Goal: Transaction & Acquisition: Purchase product/service

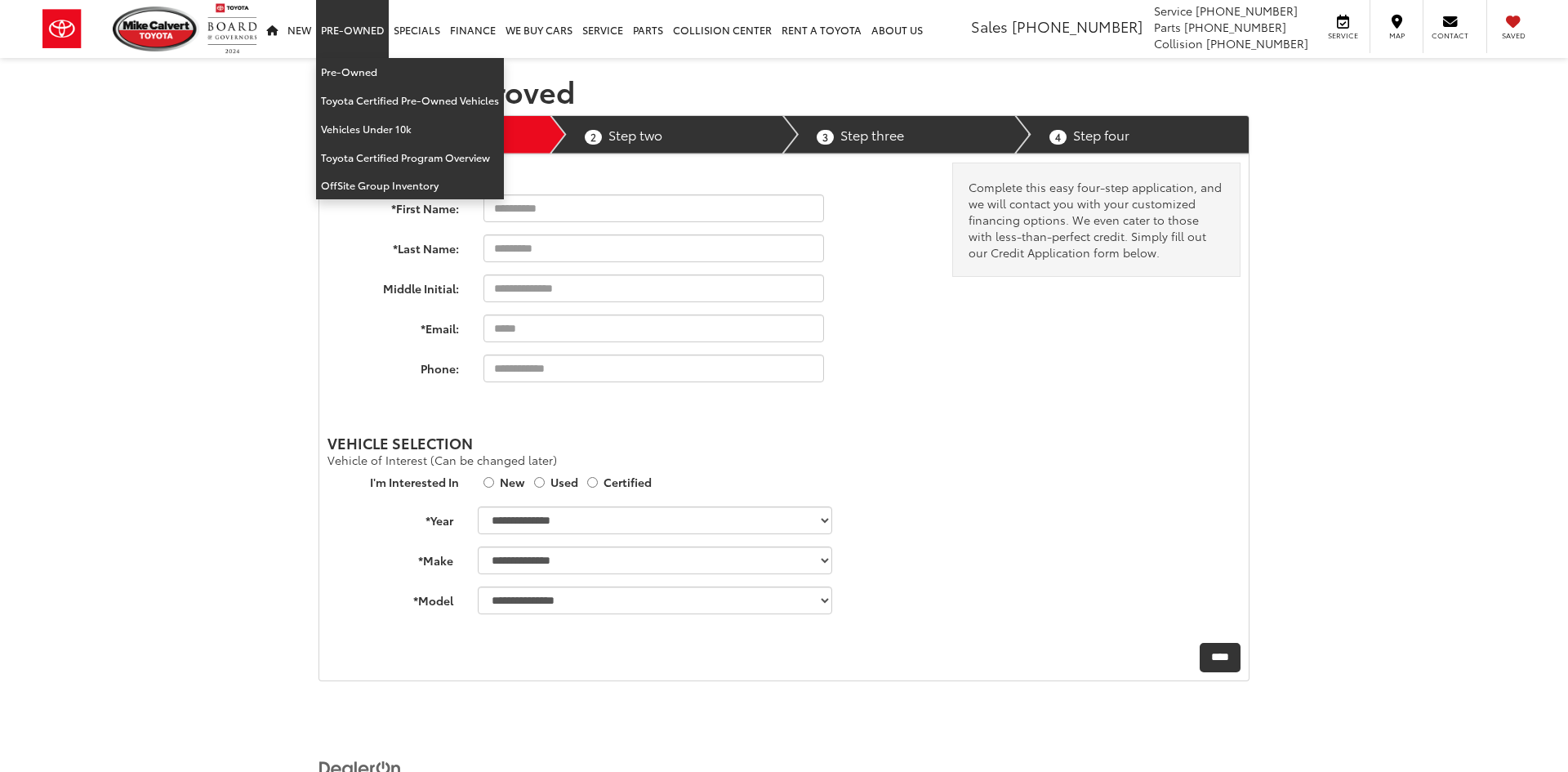
click at [342, 24] on link "Pre-Owned" at bounding box center [353, 28] width 72 height 58
select select "******"
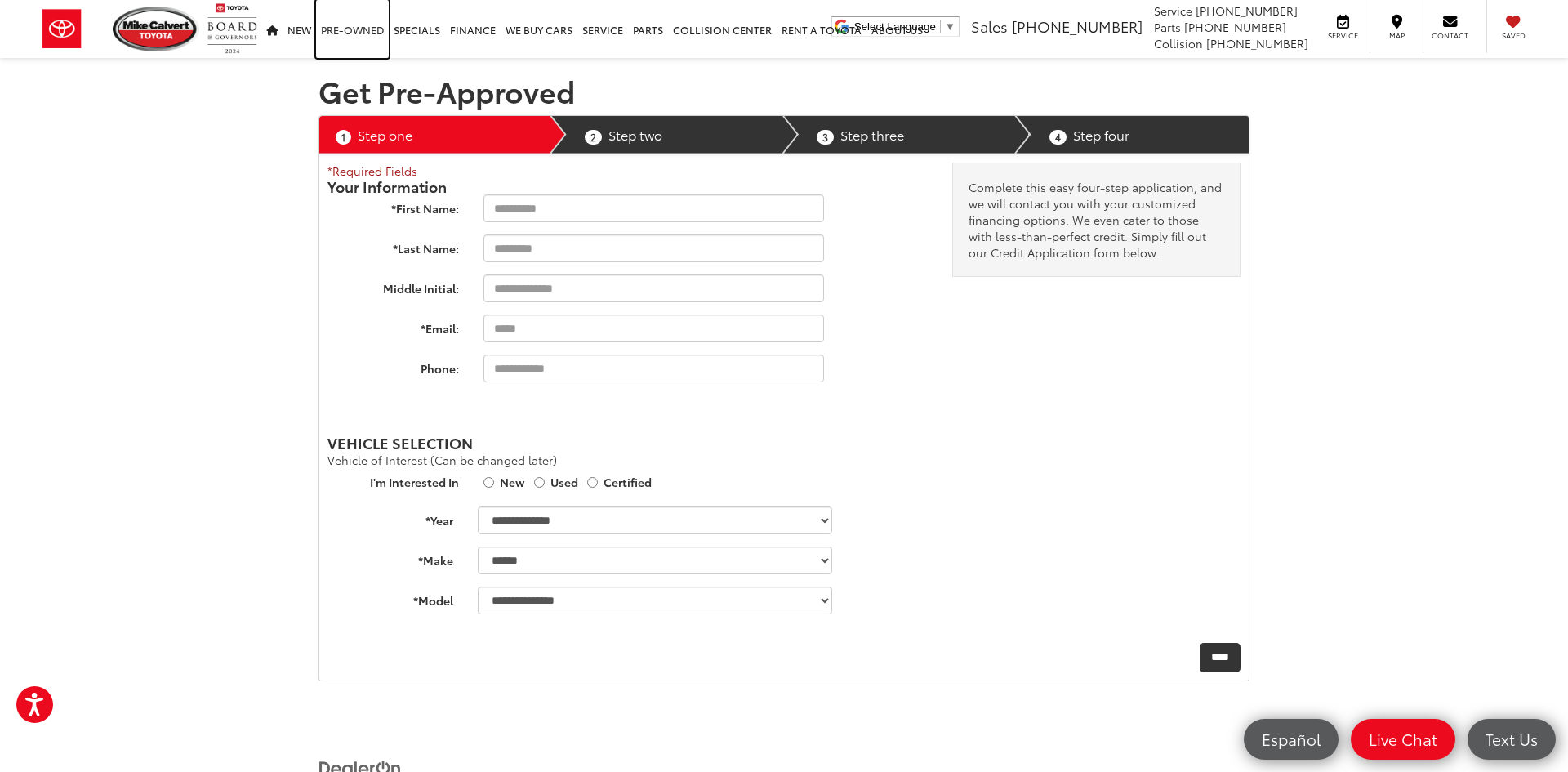
click at [342, 24] on link "Pre-Owned" at bounding box center [353, 28] width 72 height 58
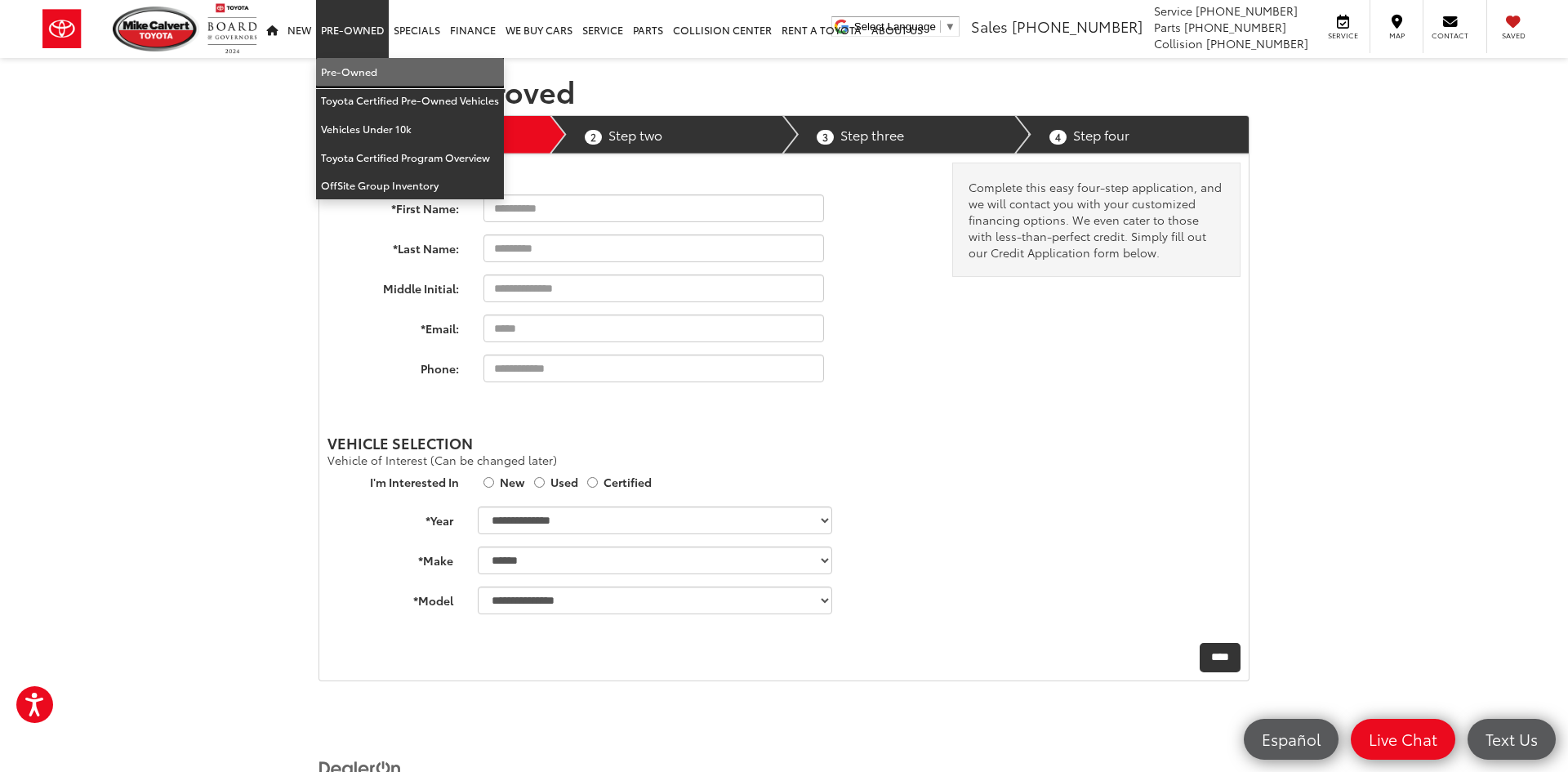
click at [350, 72] on link "Pre-Owned" at bounding box center [410, 72] width 188 height 28
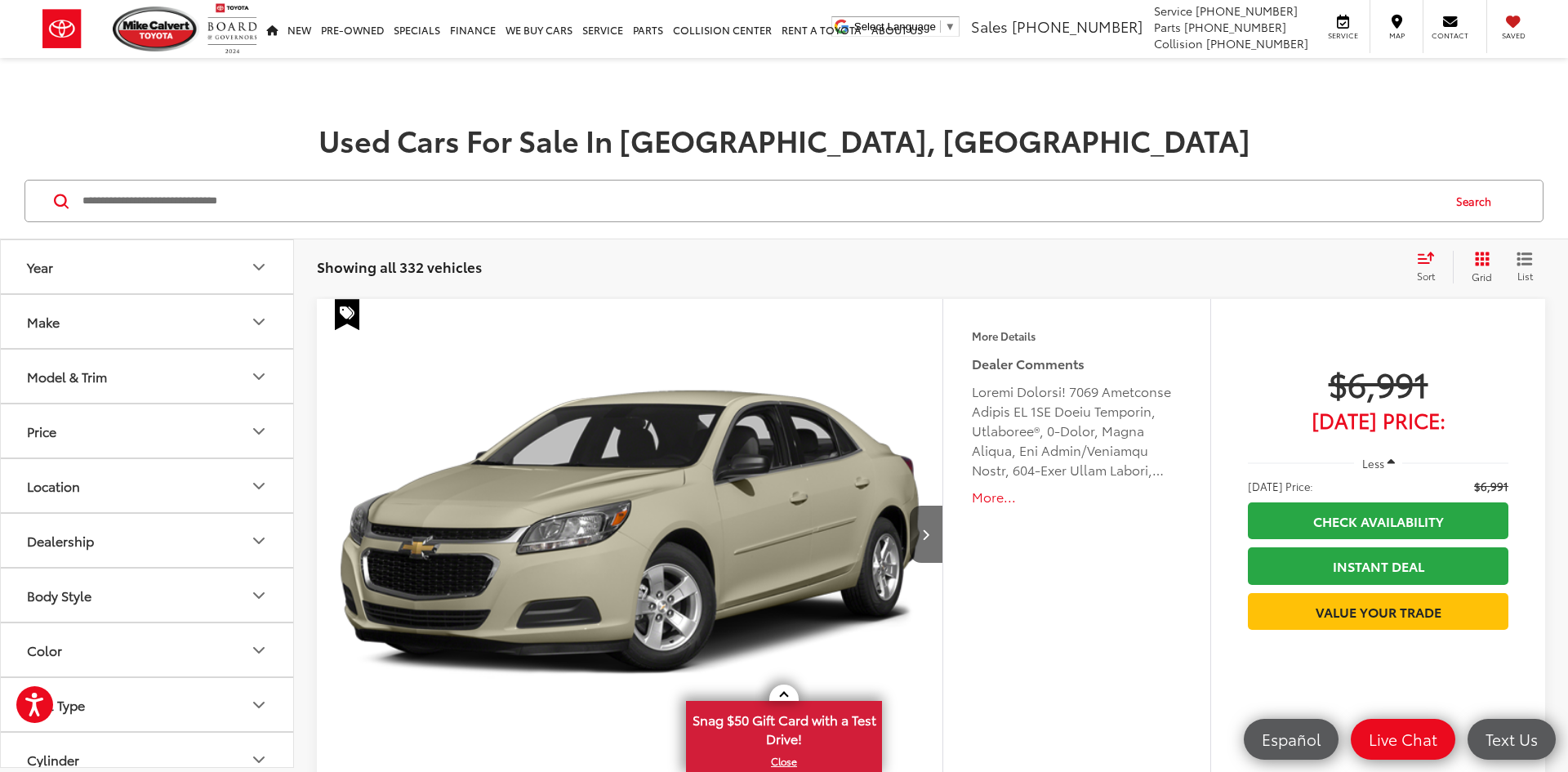
click at [89, 319] on button "Make" at bounding box center [148, 321] width 294 height 53
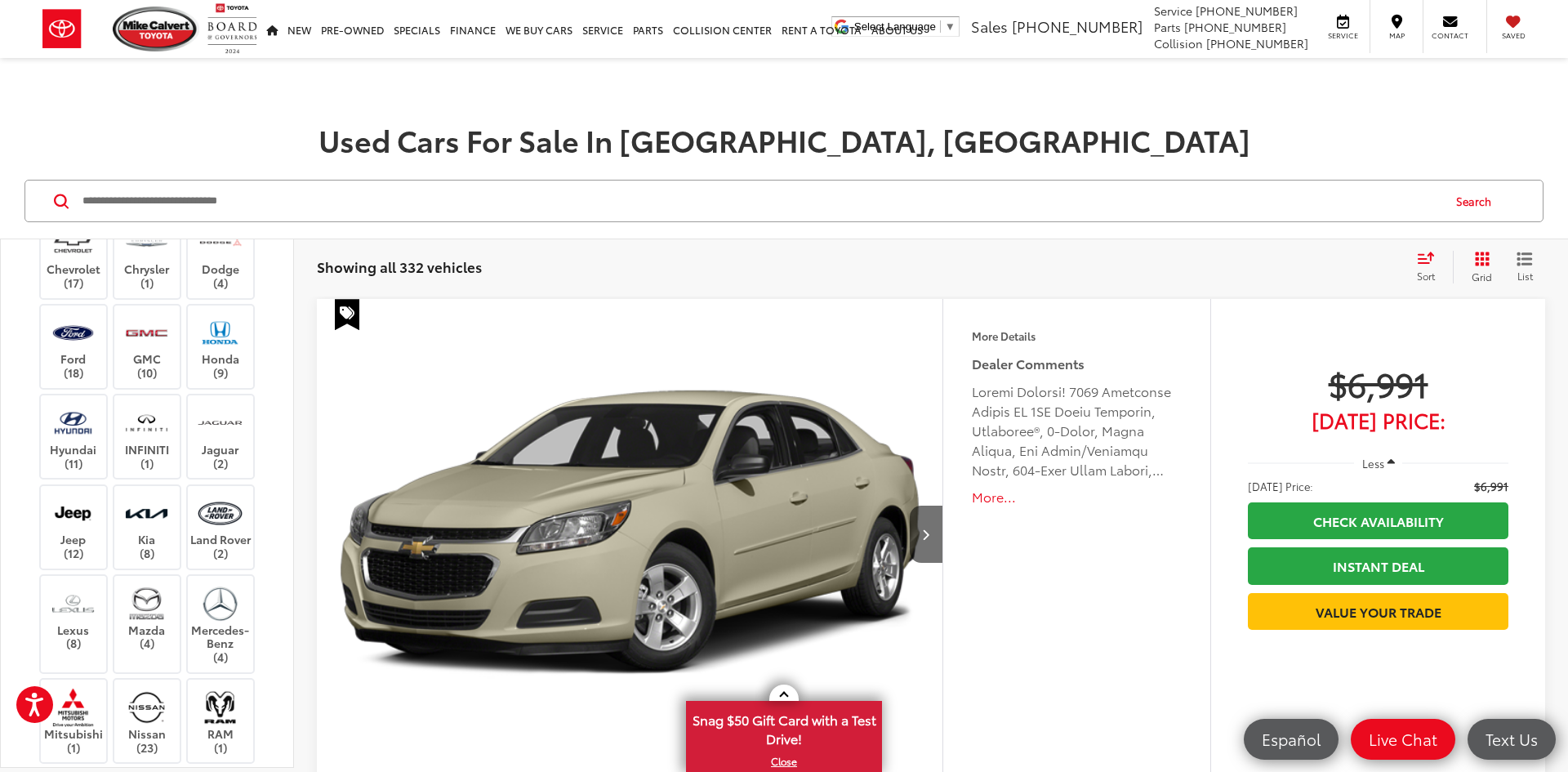
scroll to position [322, 0]
click at [233, 439] on label "Jaguar (2)" at bounding box center [221, 432] width 67 height 67
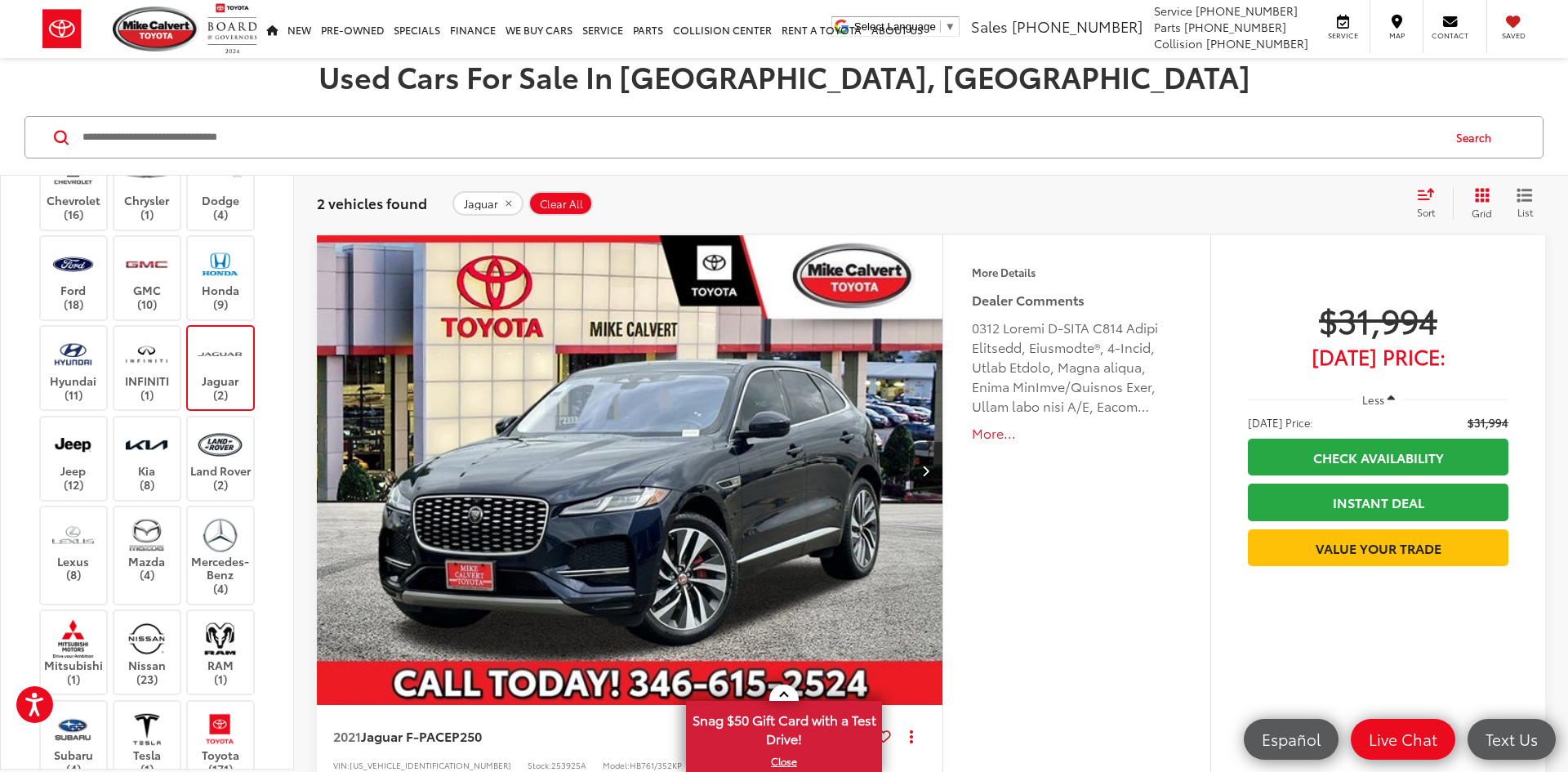
scroll to position [66, 0]
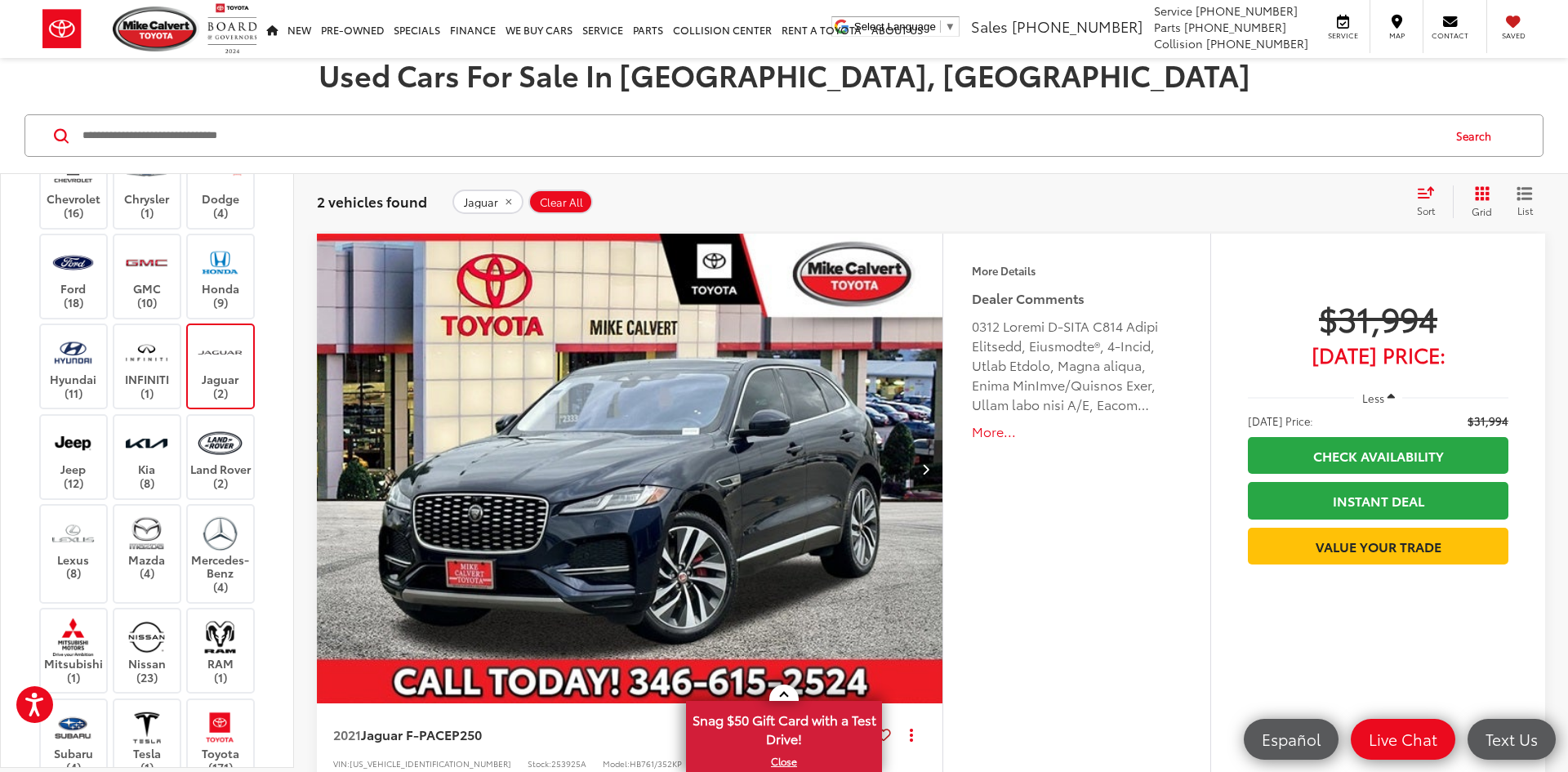
click at [923, 466] on icon "Next image" at bounding box center [926, 469] width 8 height 12
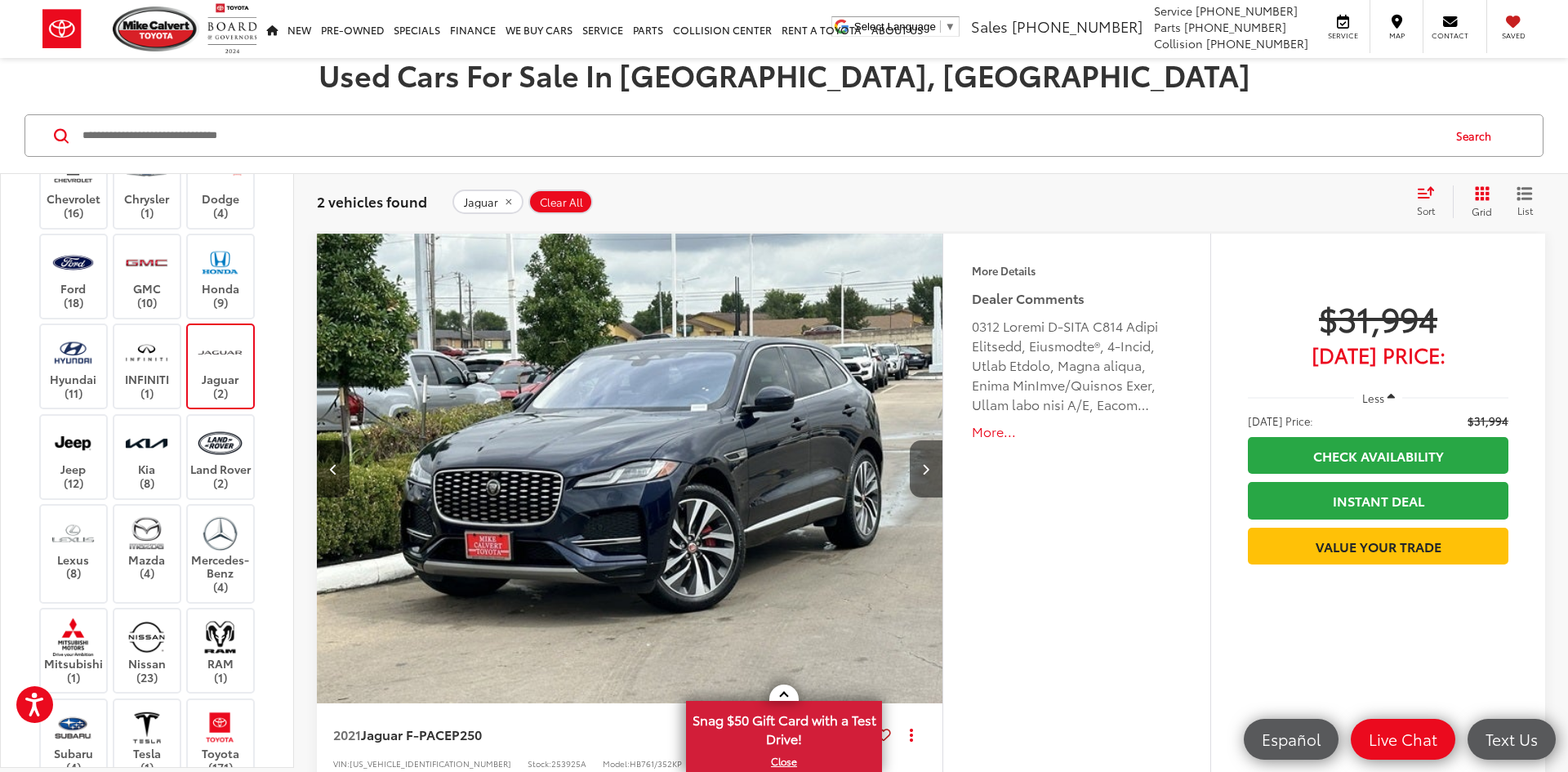
click at [923, 466] on icon "Next image" at bounding box center [926, 469] width 8 height 12
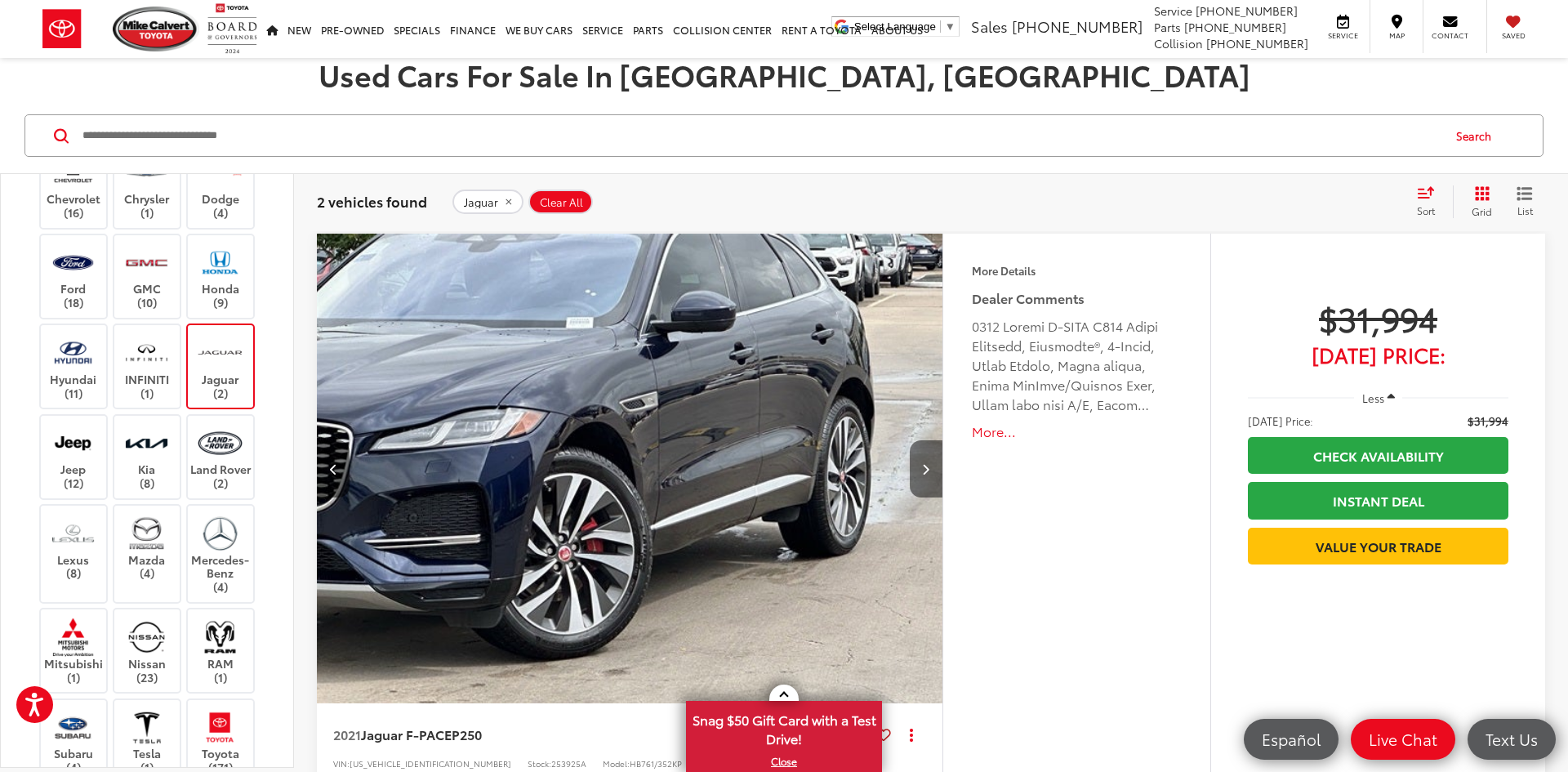
click at [923, 466] on icon "Next image" at bounding box center [926, 469] width 8 height 12
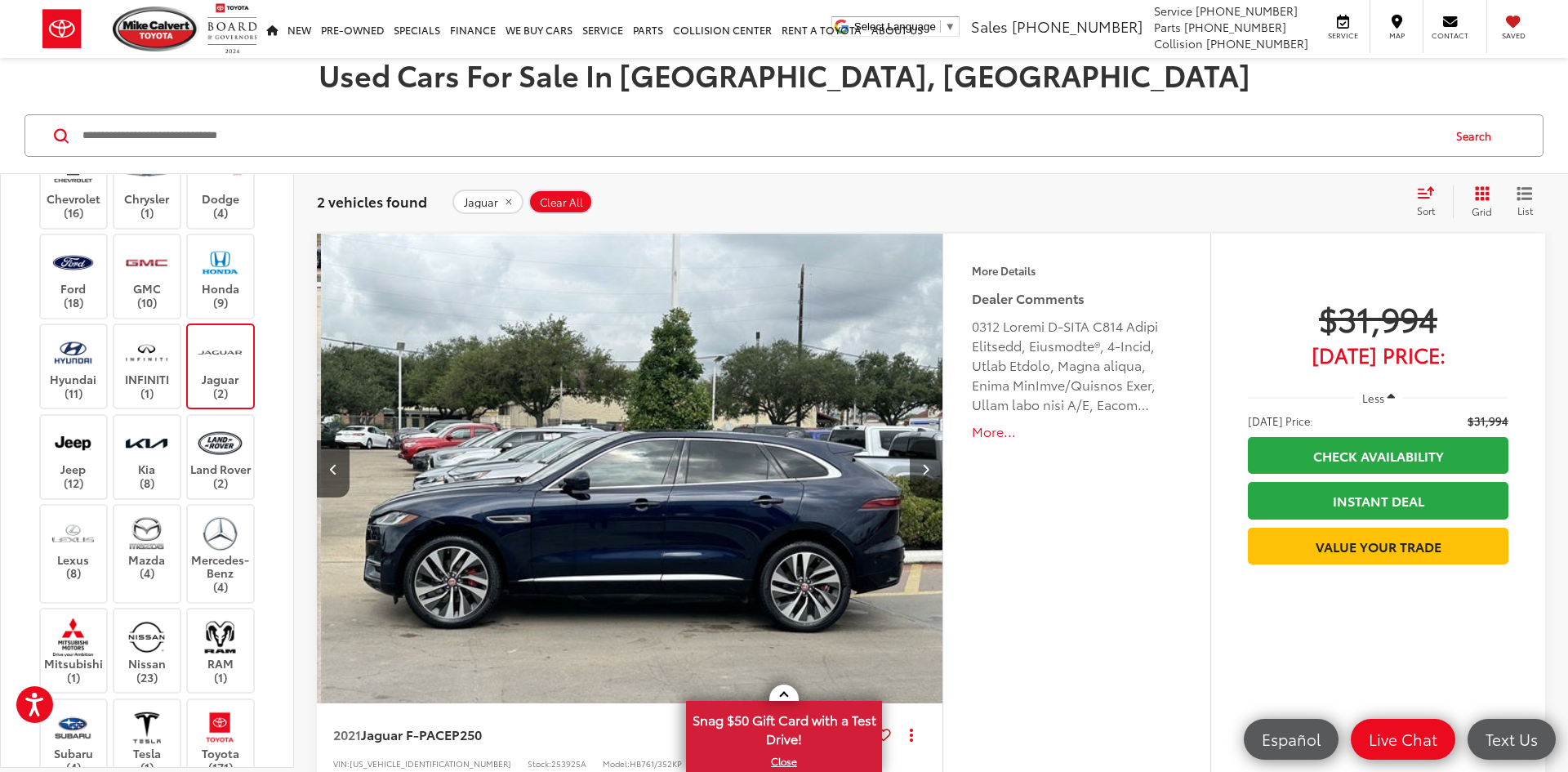
scroll to position [0, 1884]
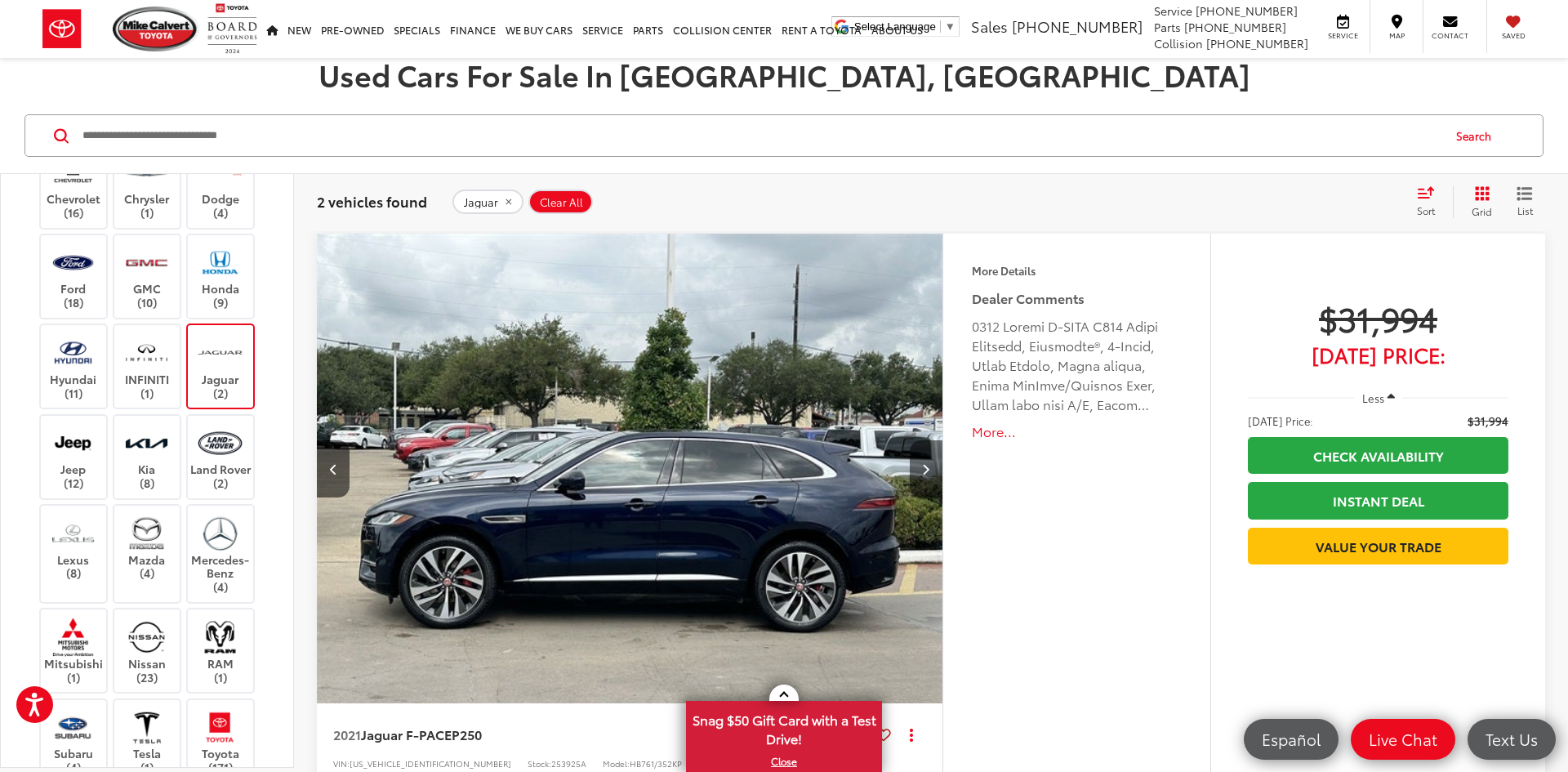
click at [923, 466] on icon "Next image" at bounding box center [926, 469] width 8 height 12
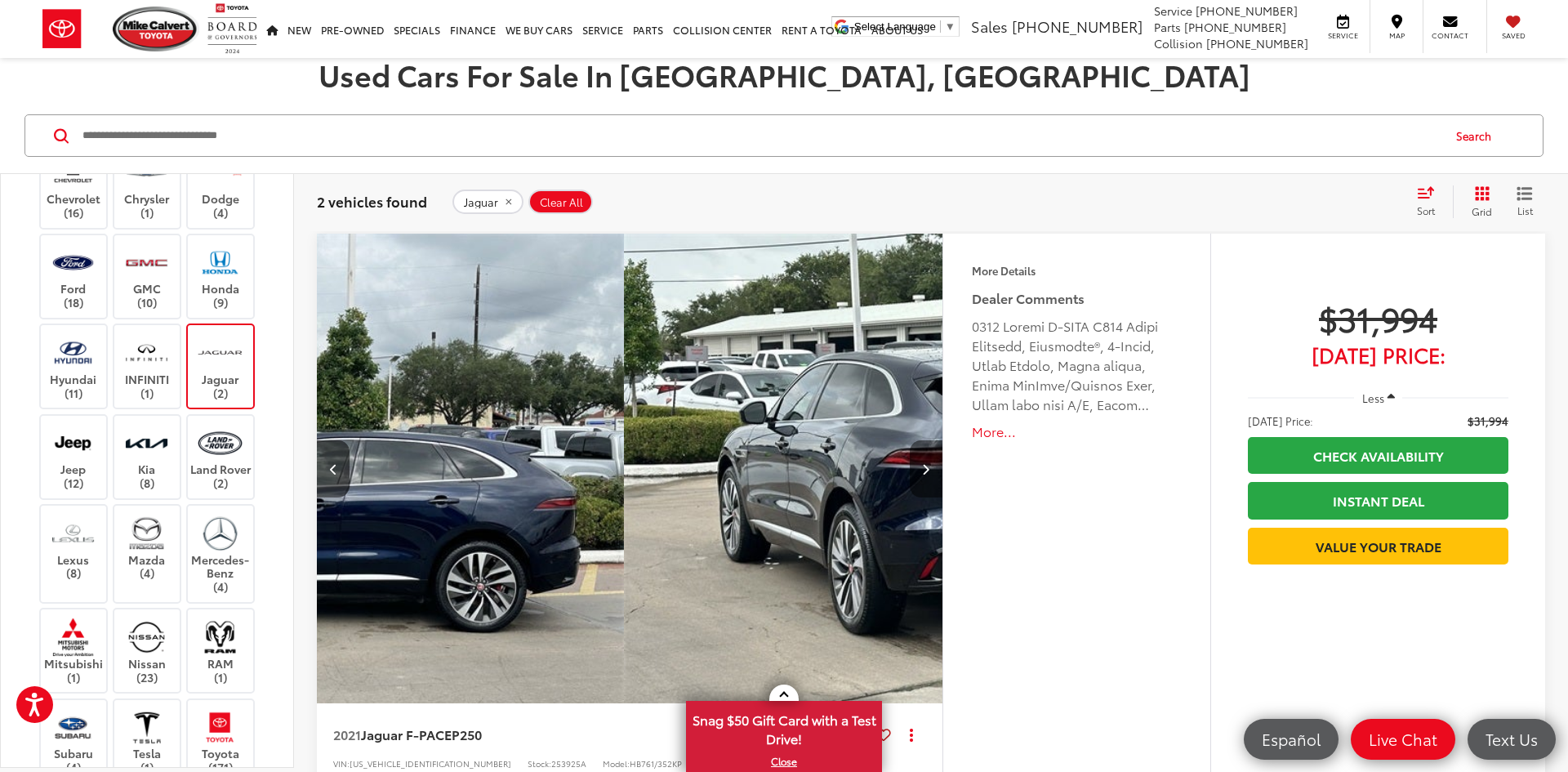
scroll to position [0, 2511]
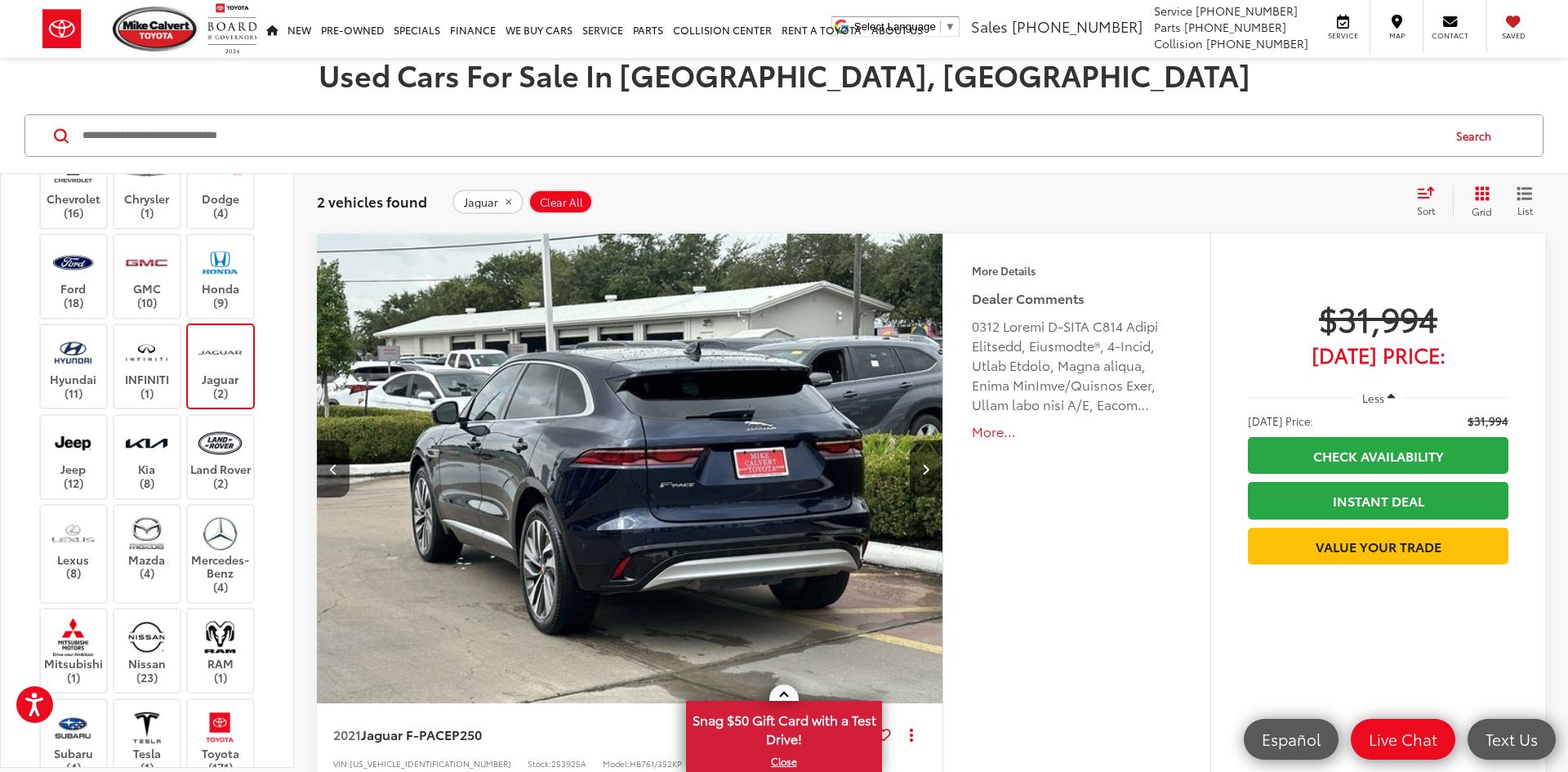
click at [923, 466] on icon "Next image" at bounding box center [926, 469] width 8 height 12
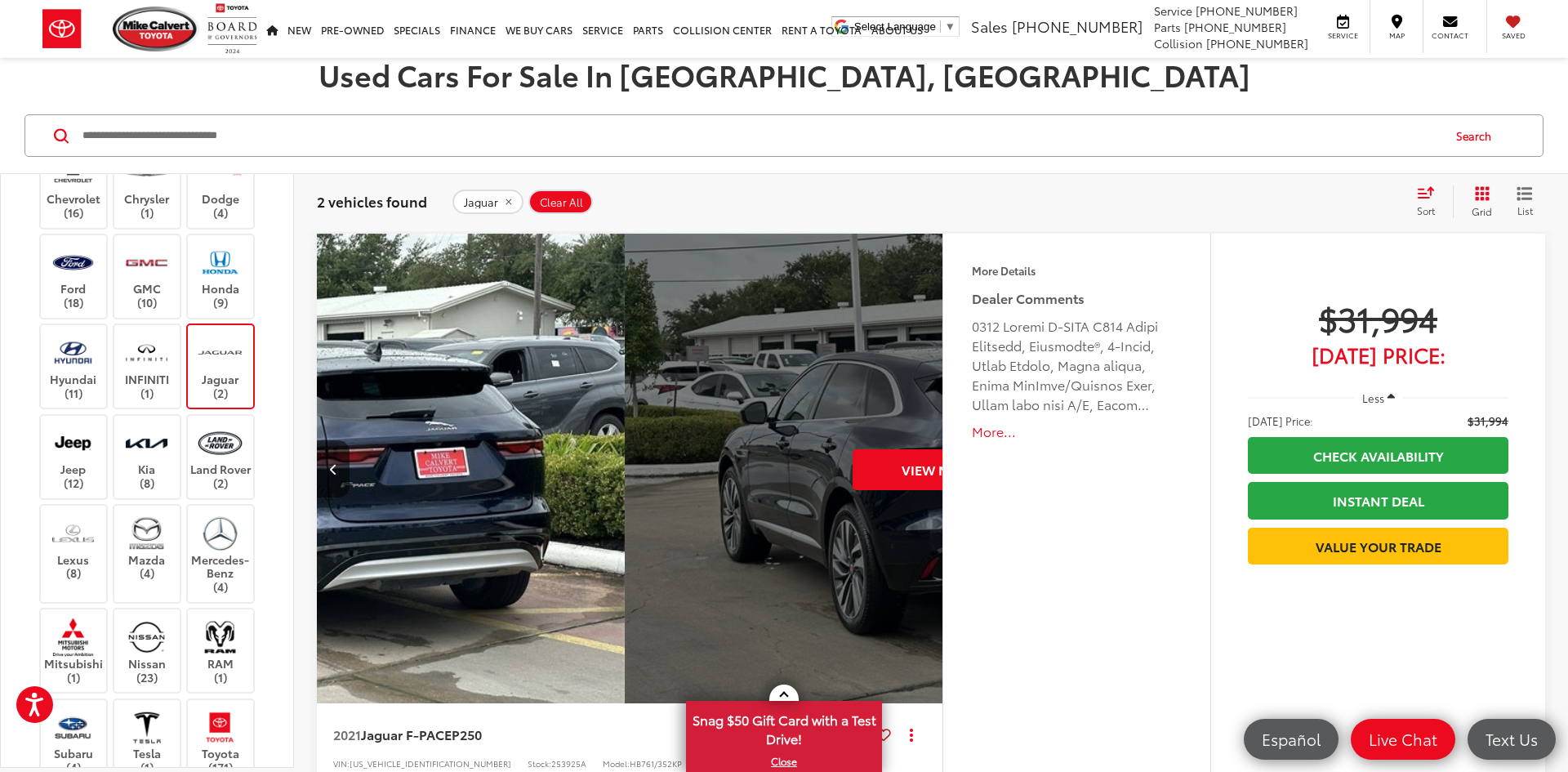
scroll to position [0, 3140]
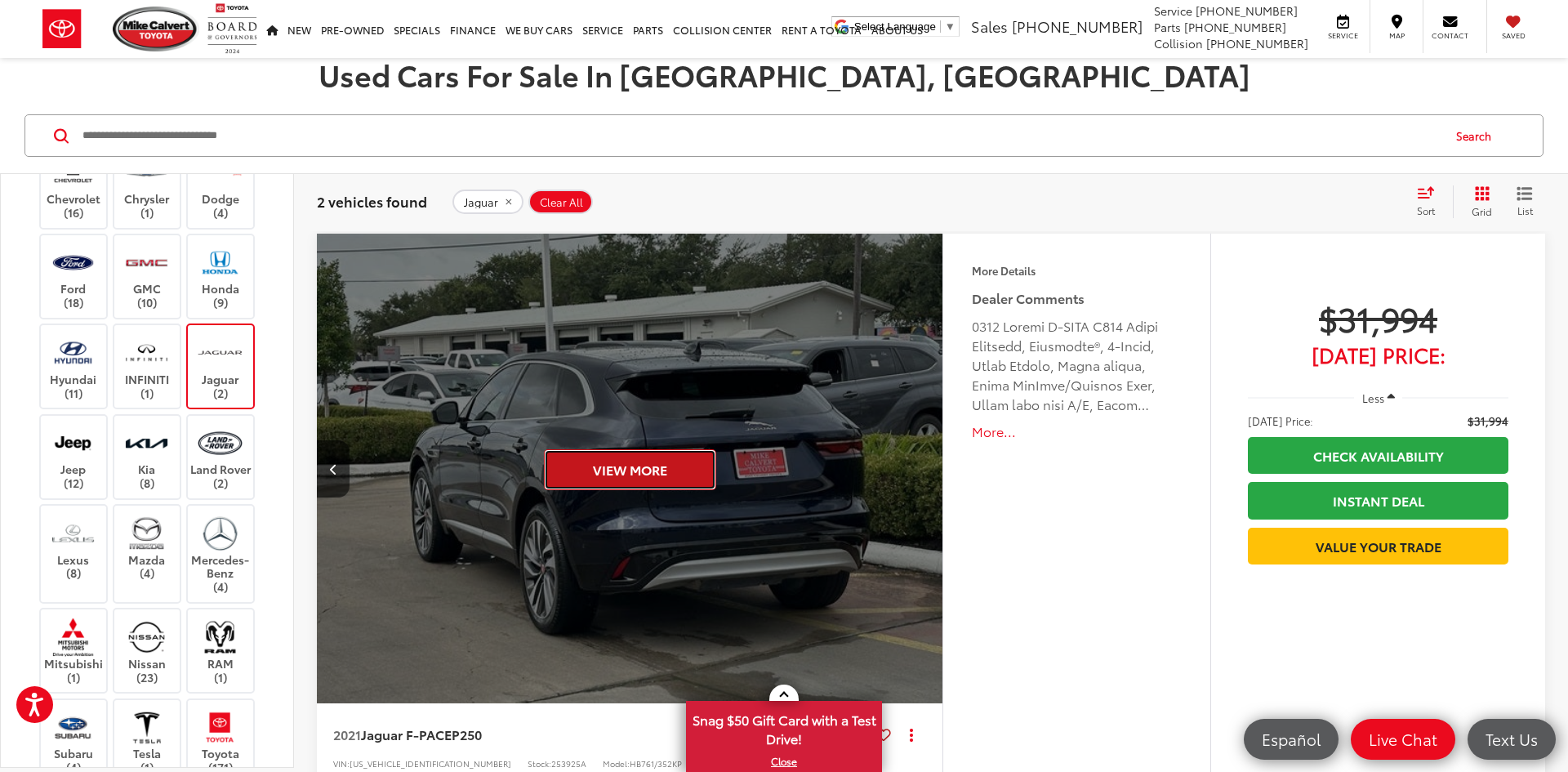
click at [623, 468] on button "View More" at bounding box center [630, 470] width 172 height 41
